Goal: Navigation & Orientation: Find specific page/section

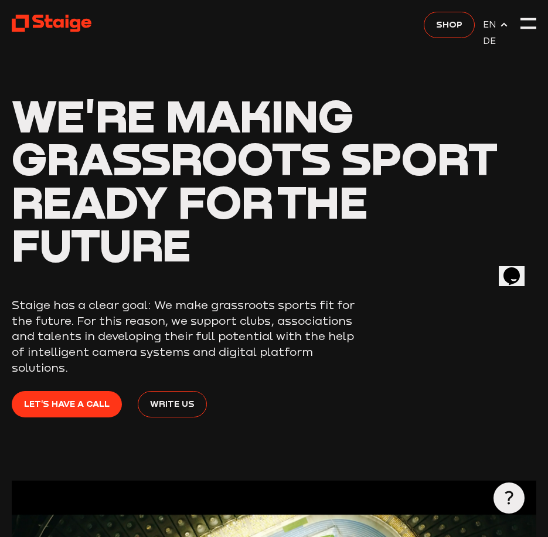
click at [330, 229] on h1 "We're making grassroots sport ready for the future" at bounding box center [274, 180] width 525 height 172
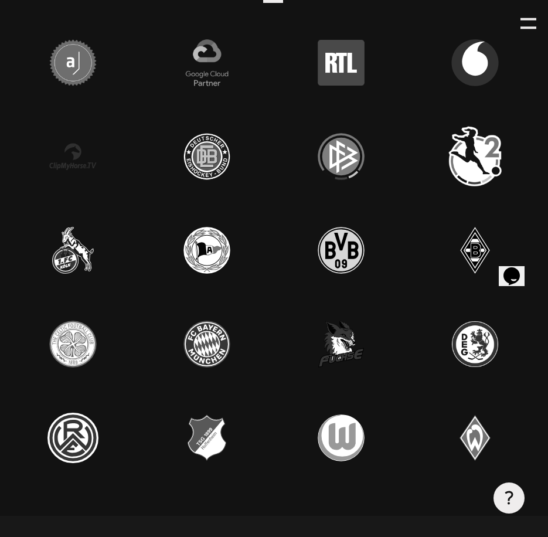
scroll to position [3256, 0]
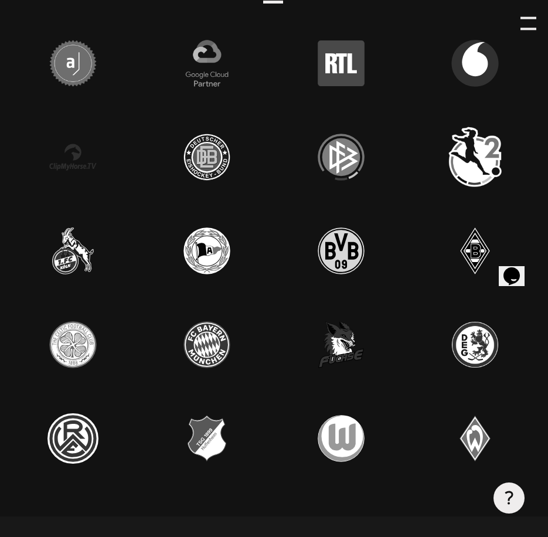
click at [526, 24] on div at bounding box center [529, 24] width 16 height 16
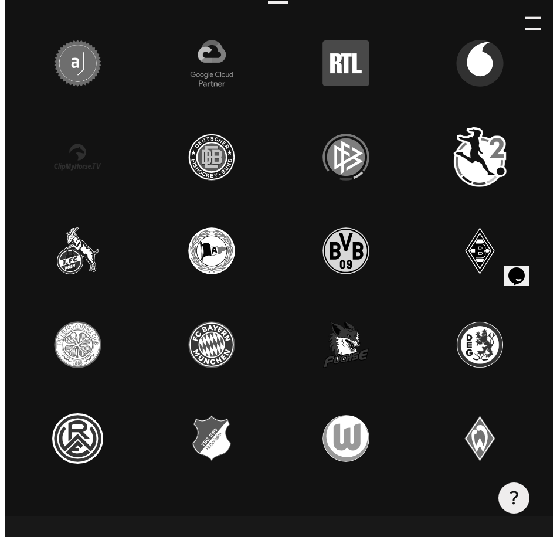
scroll to position [3262, 0]
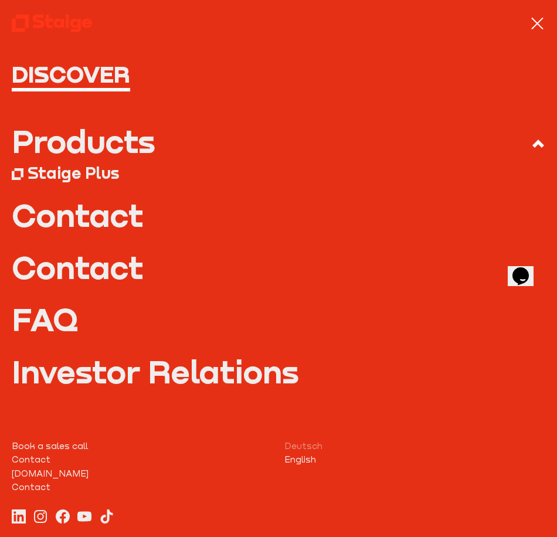
click at [113, 146] on div "Products" at bounding box center [84, 141] width 144 height 32
click at [0, 0] on input "Products" at bounding box center [0, 0] width 0 height 0
click at [82, 176] on div "Staige Plus" at bounding box center [73, 172] width 91 height 19
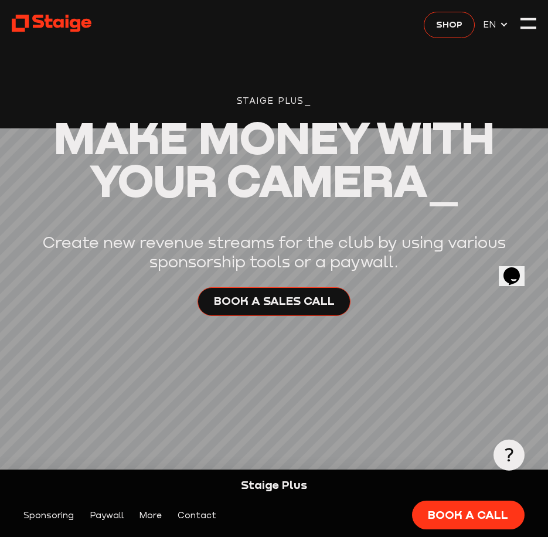
click at [71, 21] on use at bounding box center [52, 23] width 80 height 17
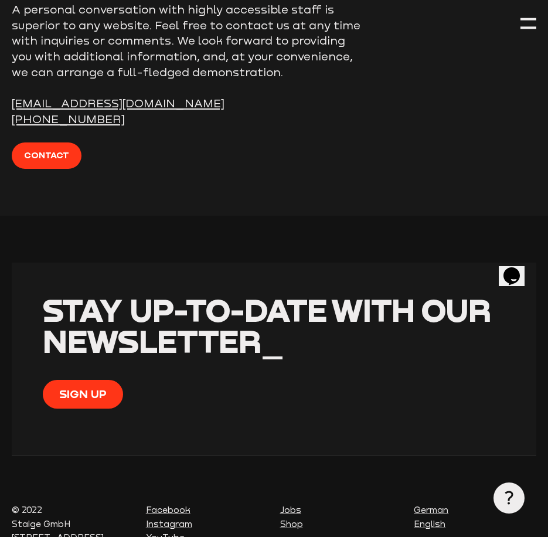
scroll to position [3911, 0]
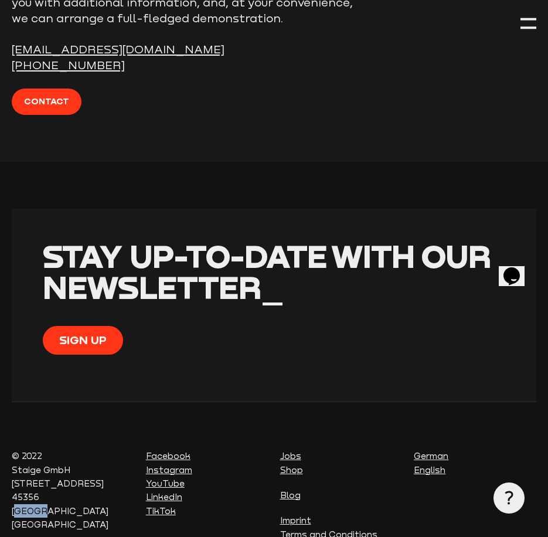
drag, startPoint x: 74, startPoint y: 448, endPoint x: 40, endPoint y: 447, distance: 34.0
click at [40, 449] on p "© 2022 Staige GmbH Hafenstraße 100 45356 Essen Germany" at bounding box center [73, 490] width 123 height 82
copy p "Essen"
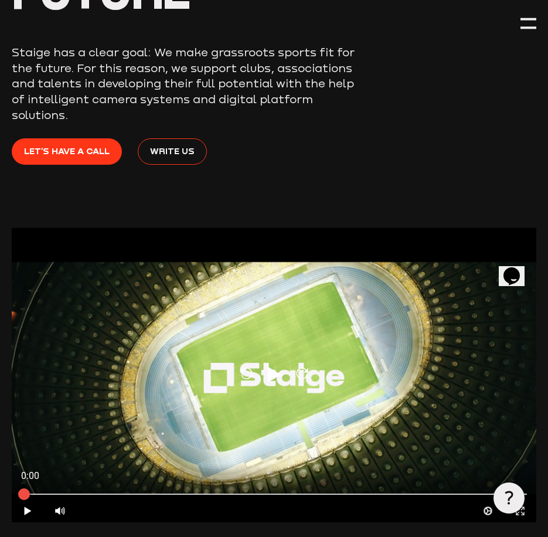
scroll to position [0, 0]
